Goal: Navigation & Orientation: Find specific page/section

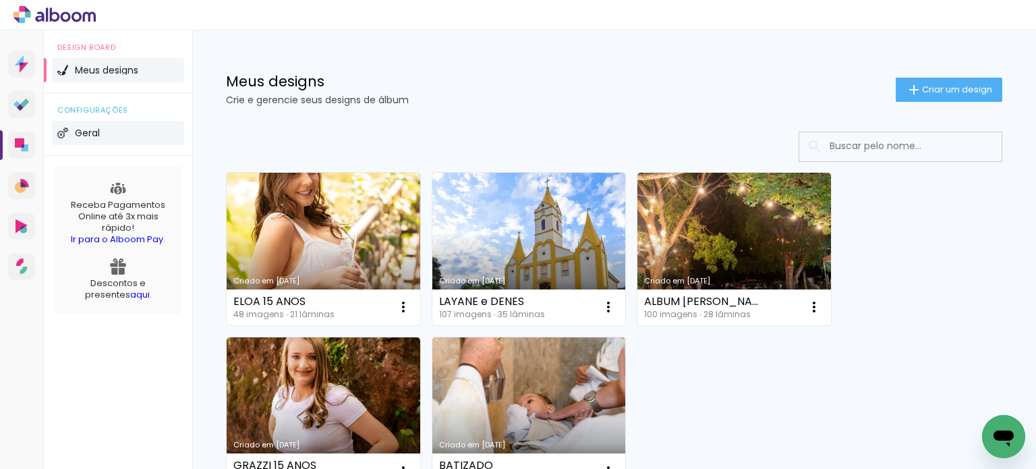
click at [96, 128] on span "Geral" at bounding box center [87, 132] width 25 height 9
click at [70, 19] on icon at bounding box center [54, 15] width 82 height 18
click at [28, 18] on icon at bounding box center [54, 15] width 82 height 18
click at [25, 107] on icon at bounding box center [21, 105] width 16 height 13
